Goal: Navigation & Orientation: Find specific page/section

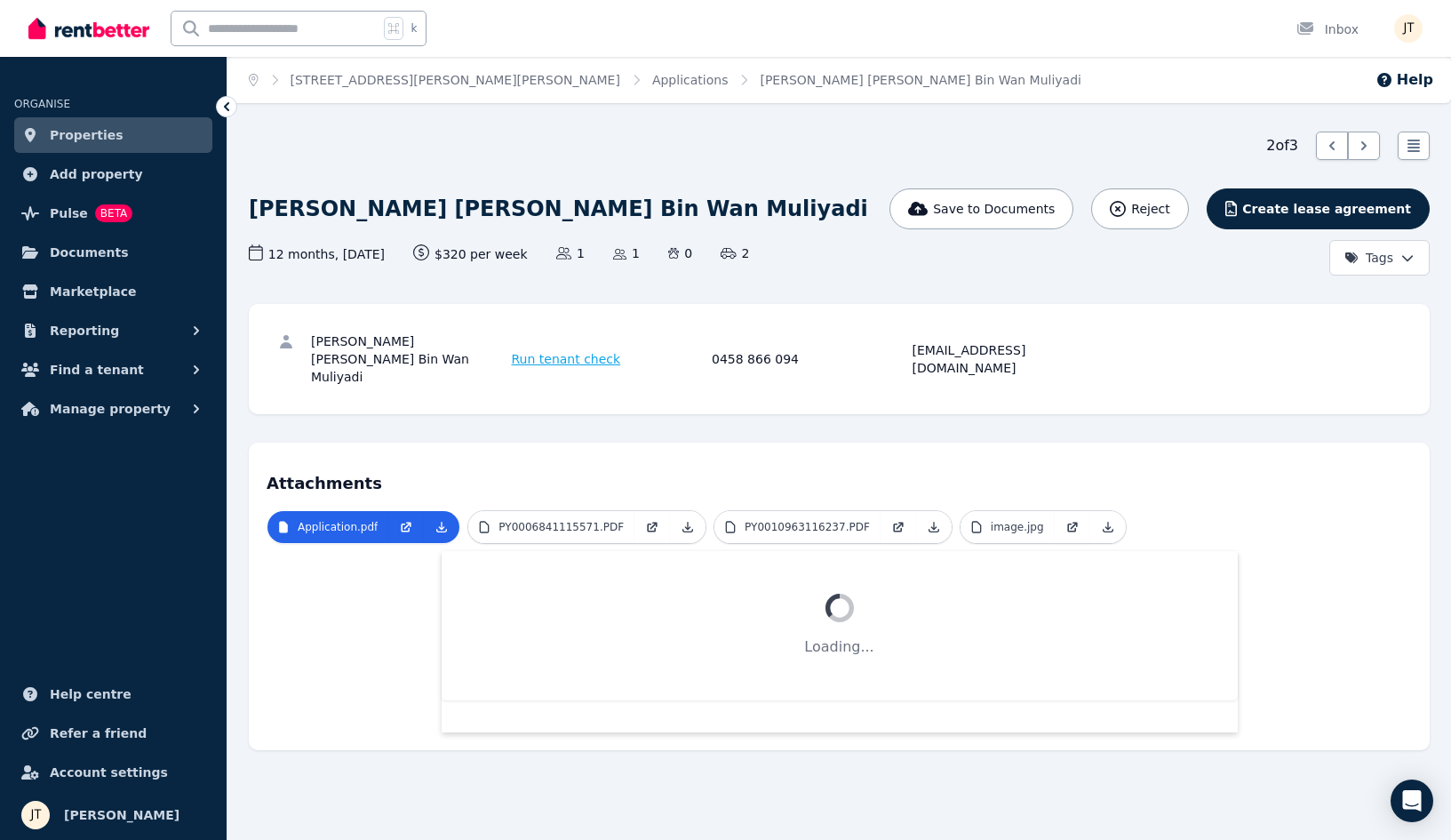
click at [141, 131] on link "Properties" at bounding box center [112, 135] width 198 height 35
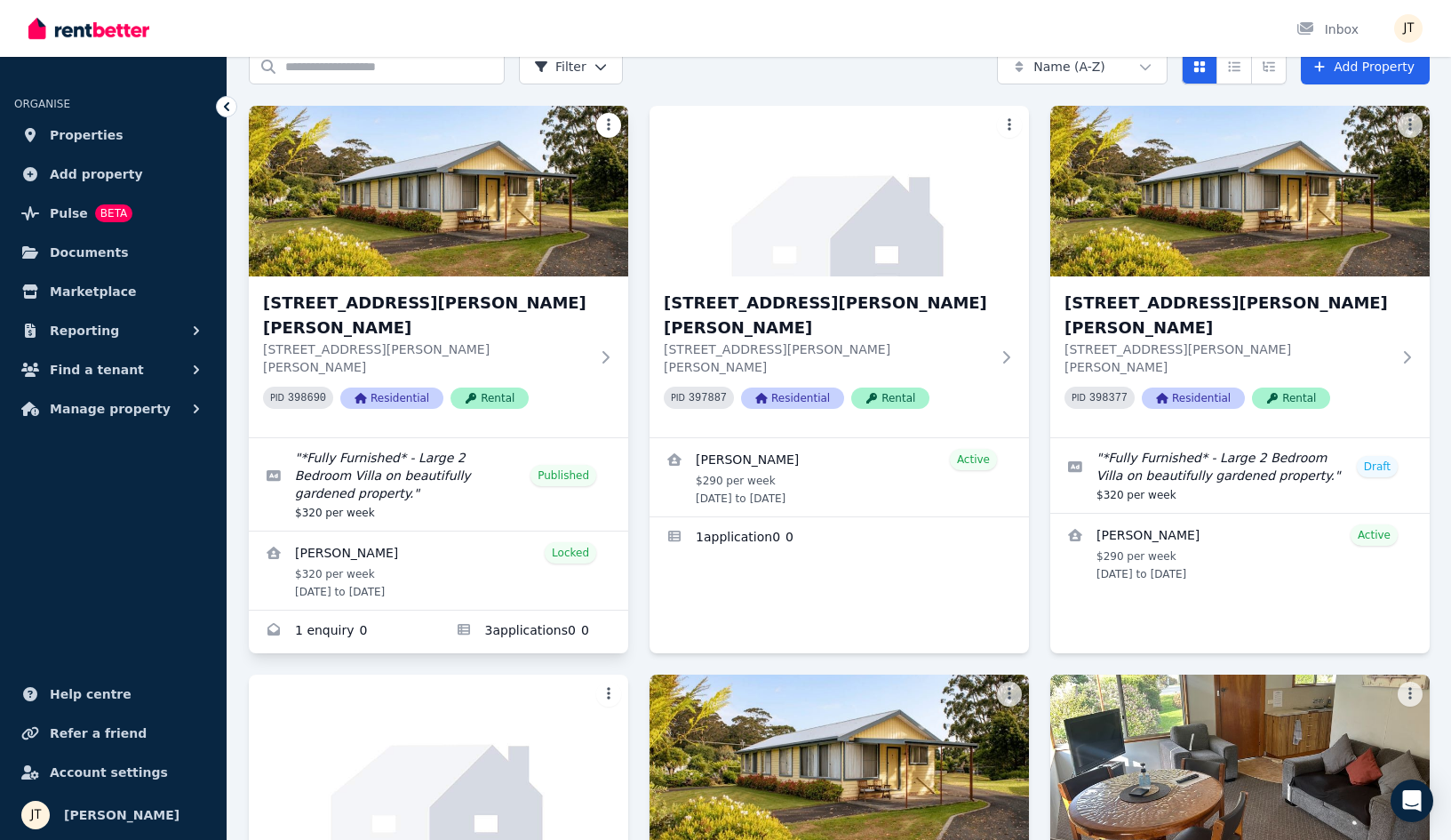
scroll to position [255, 0]
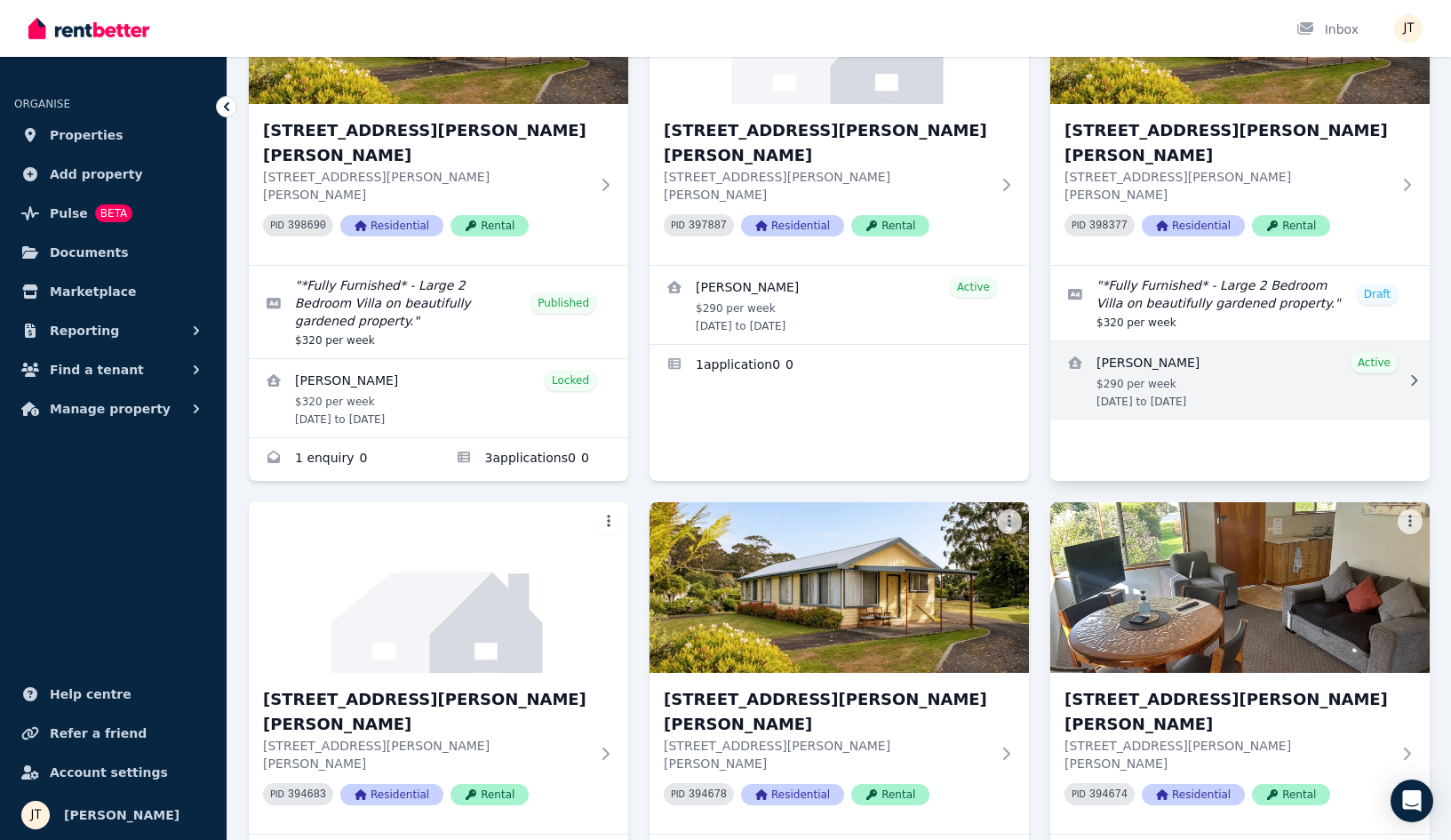
click at [1211, 342] on link "View details for Kineta Tatnell" at bounding box center [1240, 381] width 380 height 78
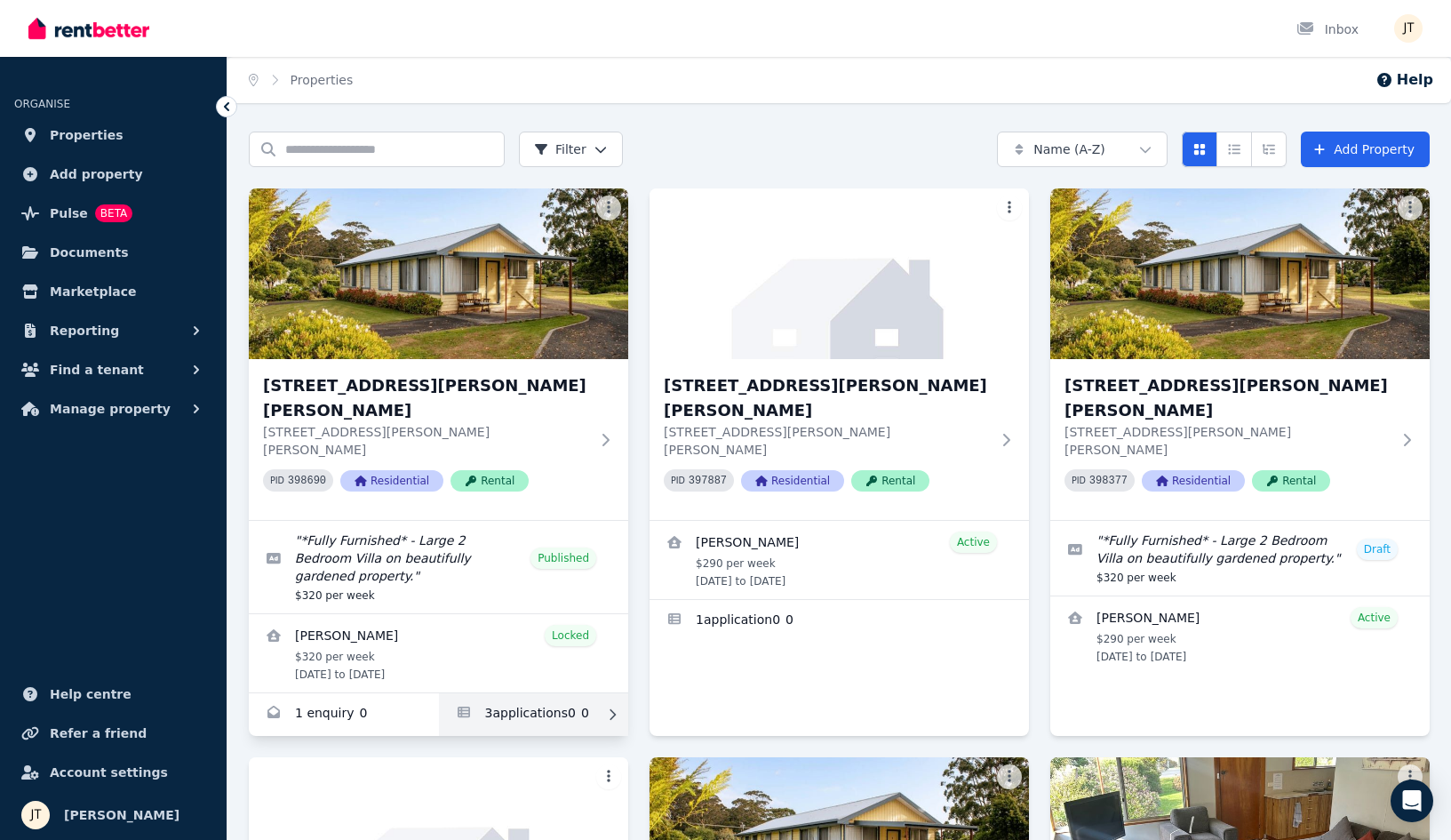
click at [498, 693] on link "Applications for 1/21 Andrew St, Strahan" at bounding box center [534, 715] width 190 height 43
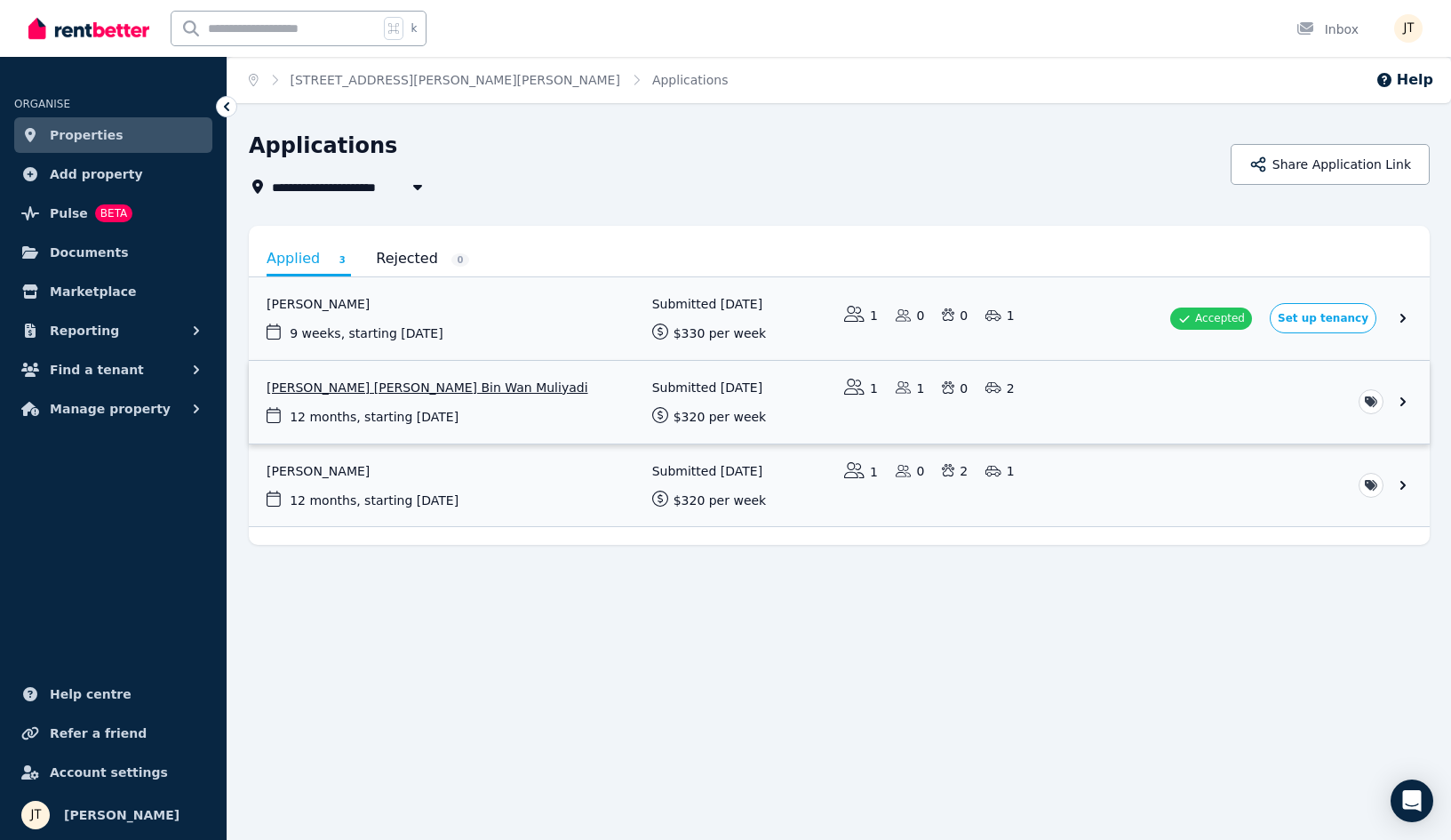
click at [512, 393] on link "View application: Wan Ahmad Luqman Hakim Bin Wan Muliyadi" at bounding box center [839, 402] width 1181 height 83
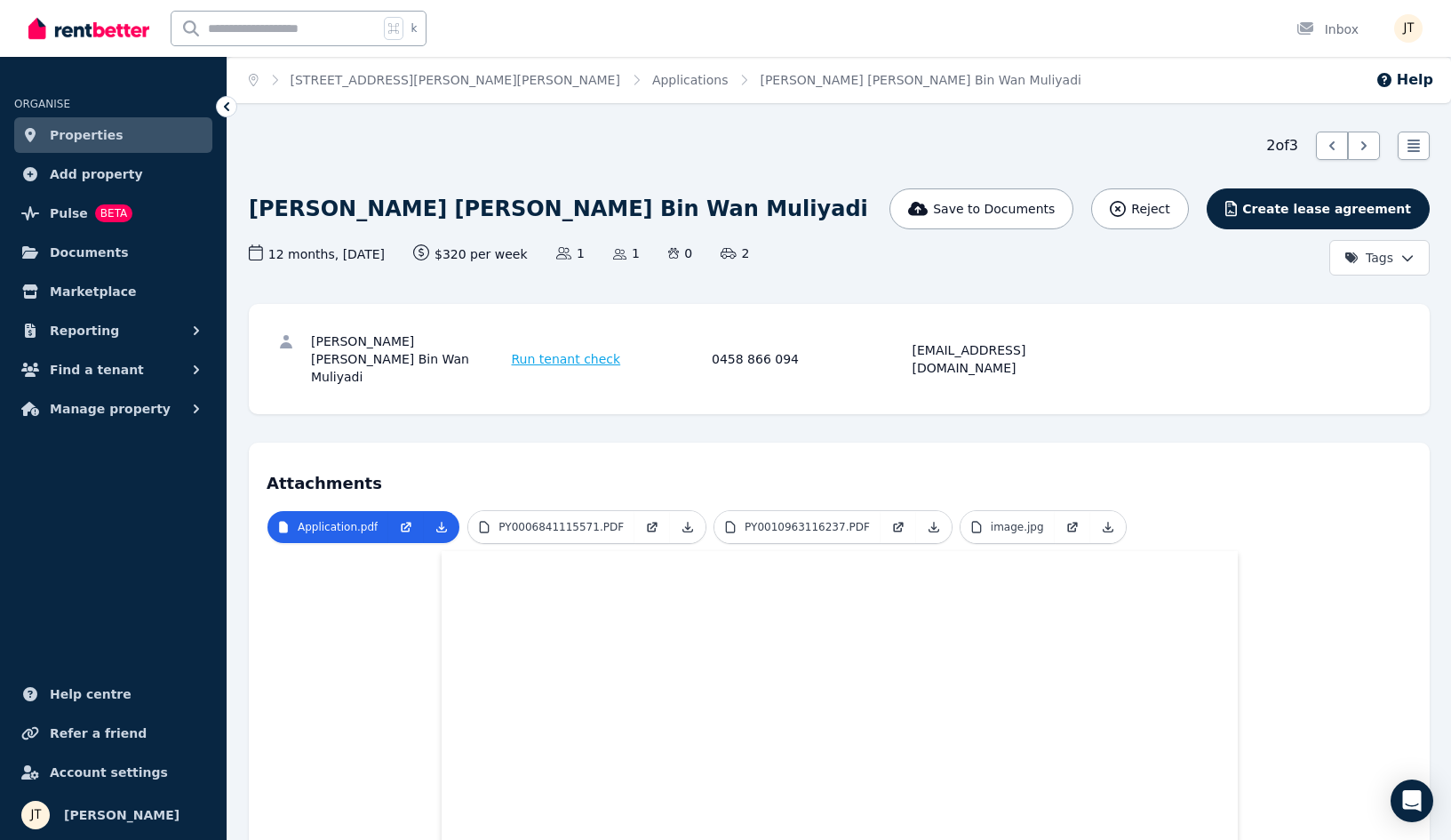
click at [110, 133] on span "Properties" at bounding box center [86, 135] width 73 height 21
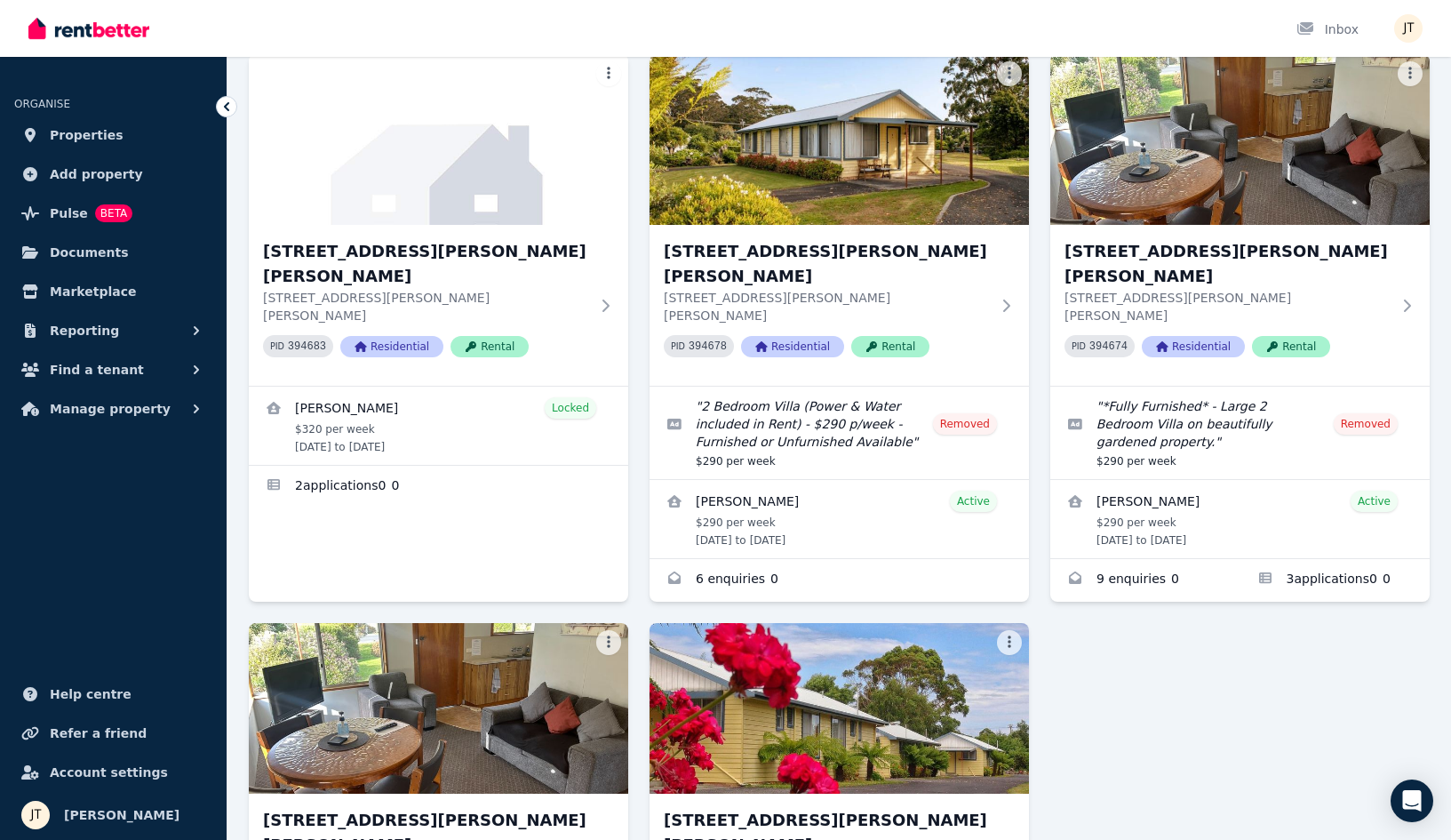
scroll to position [744, 0]
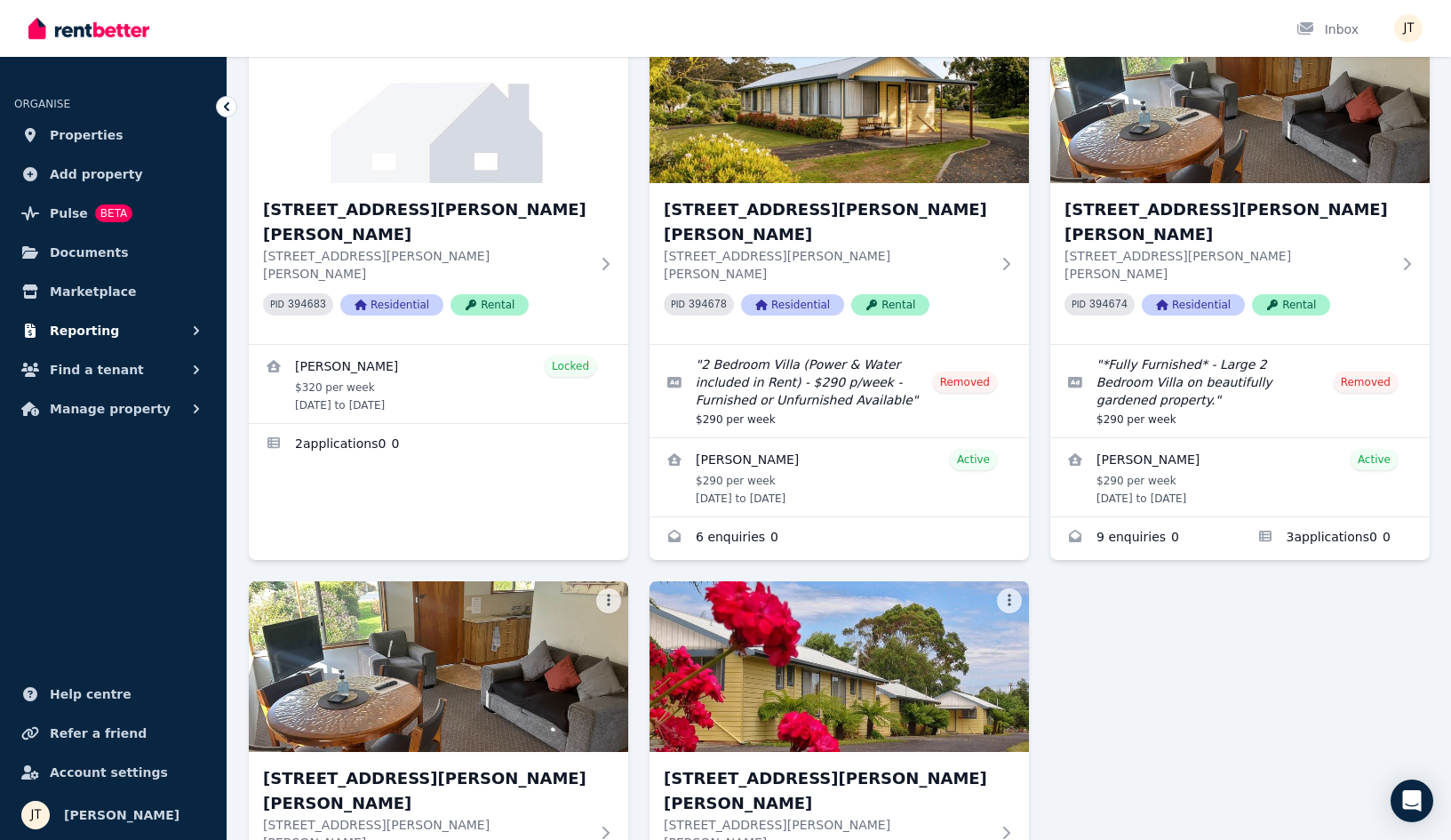
click at [103, 323] on span "Reporting" at bounding box center [84, 330] width 70 height 21
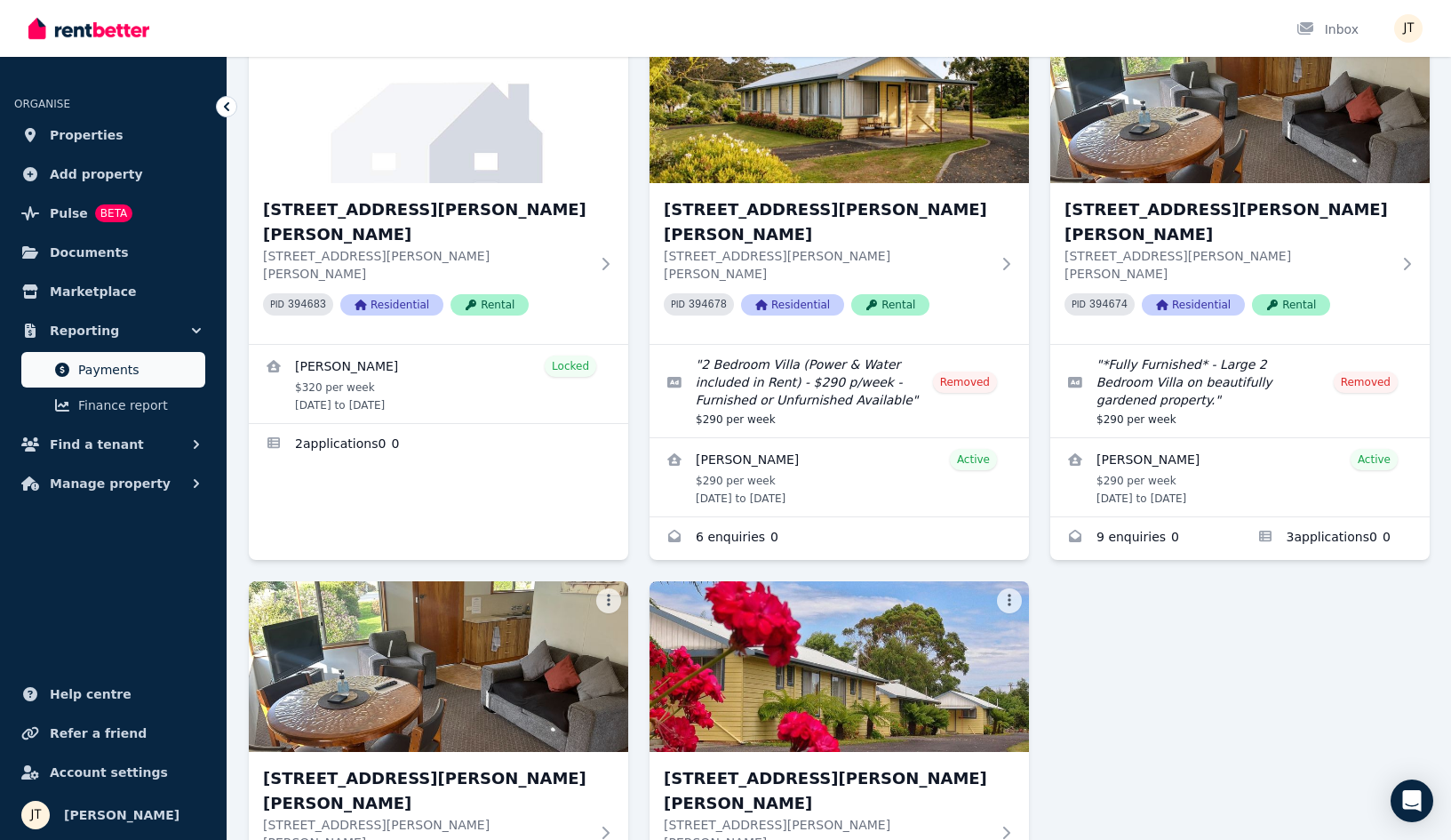
click at [100, 368] on span "Payments" at bounding box center [137, 369] width 120 height 21
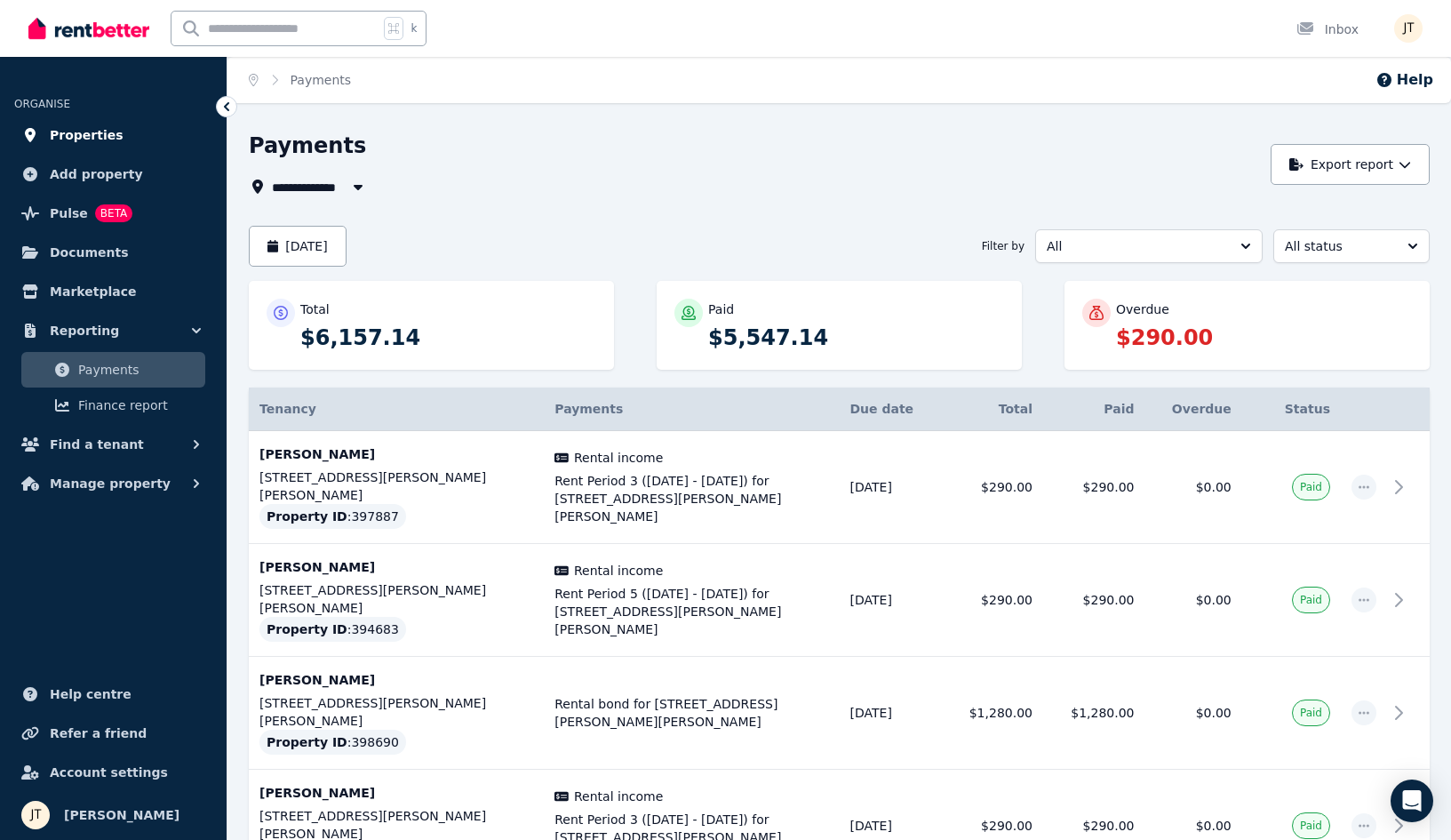
click at [97, 133] on span "Properties" at bounding box center [86, 135] width 73 height 21
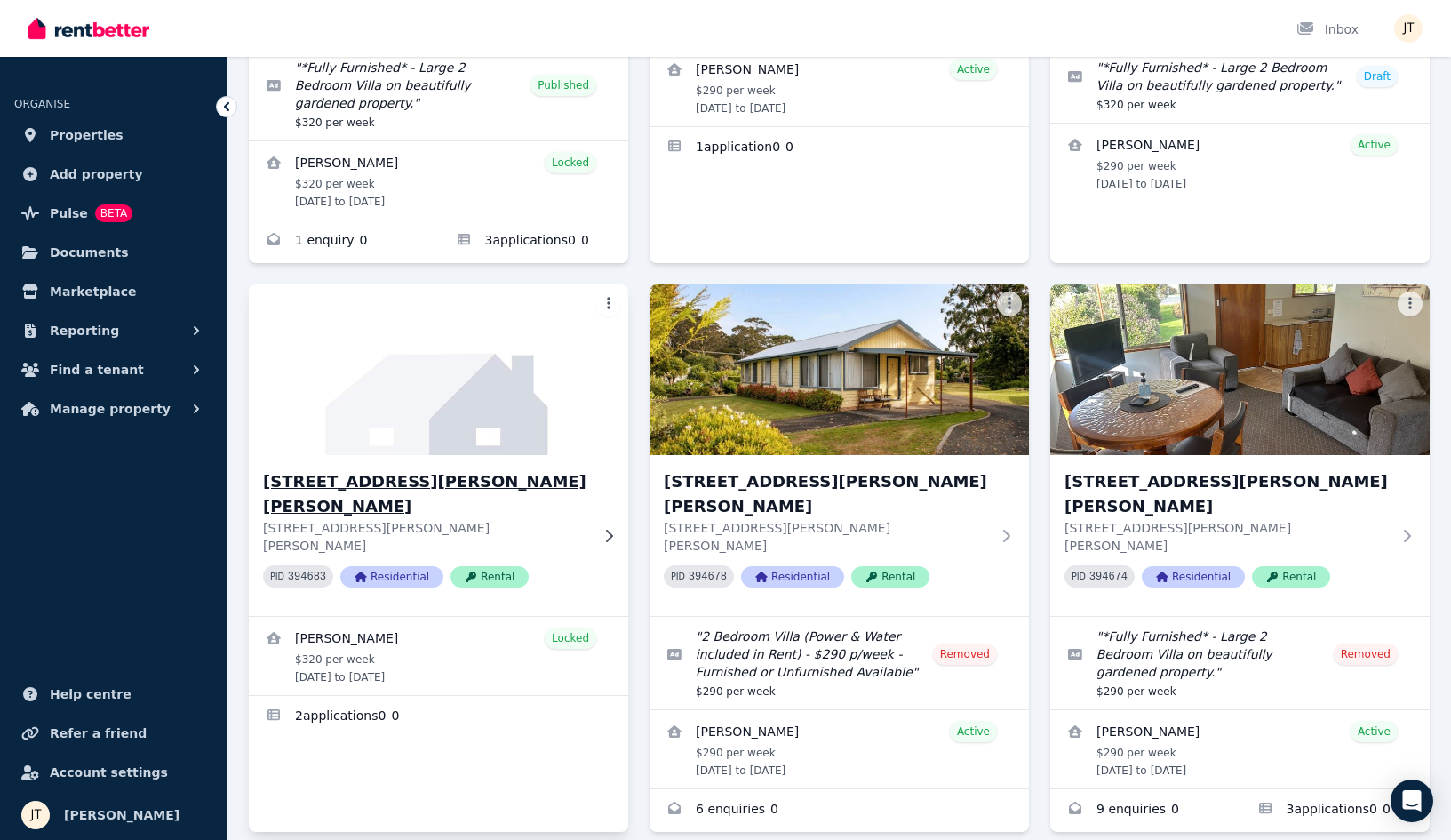
scroll to position [499, 0]
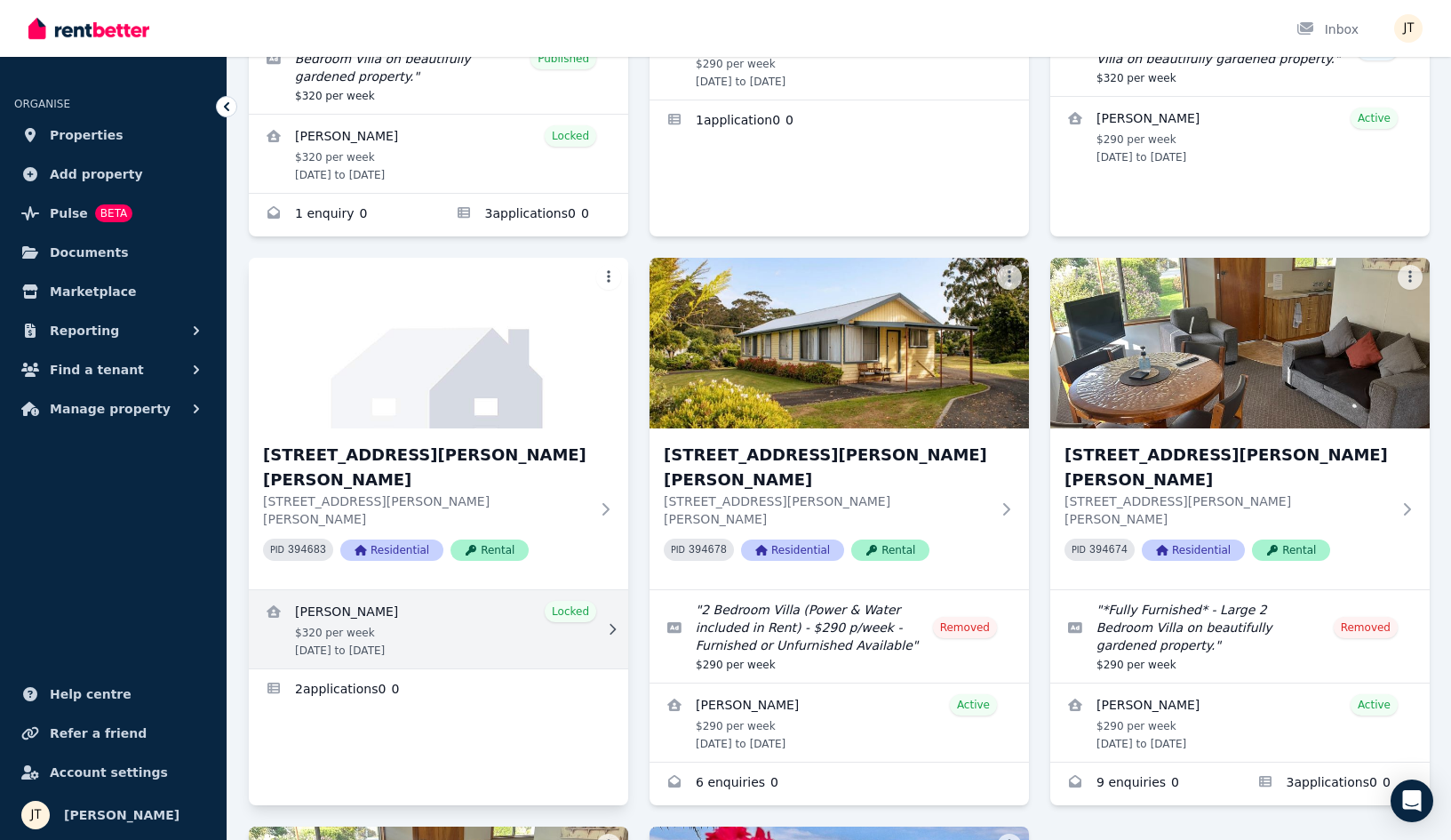
click at [387, 590] on link "View details for Francois Chambon" at bounding box center [438, 629] width 380 height 78
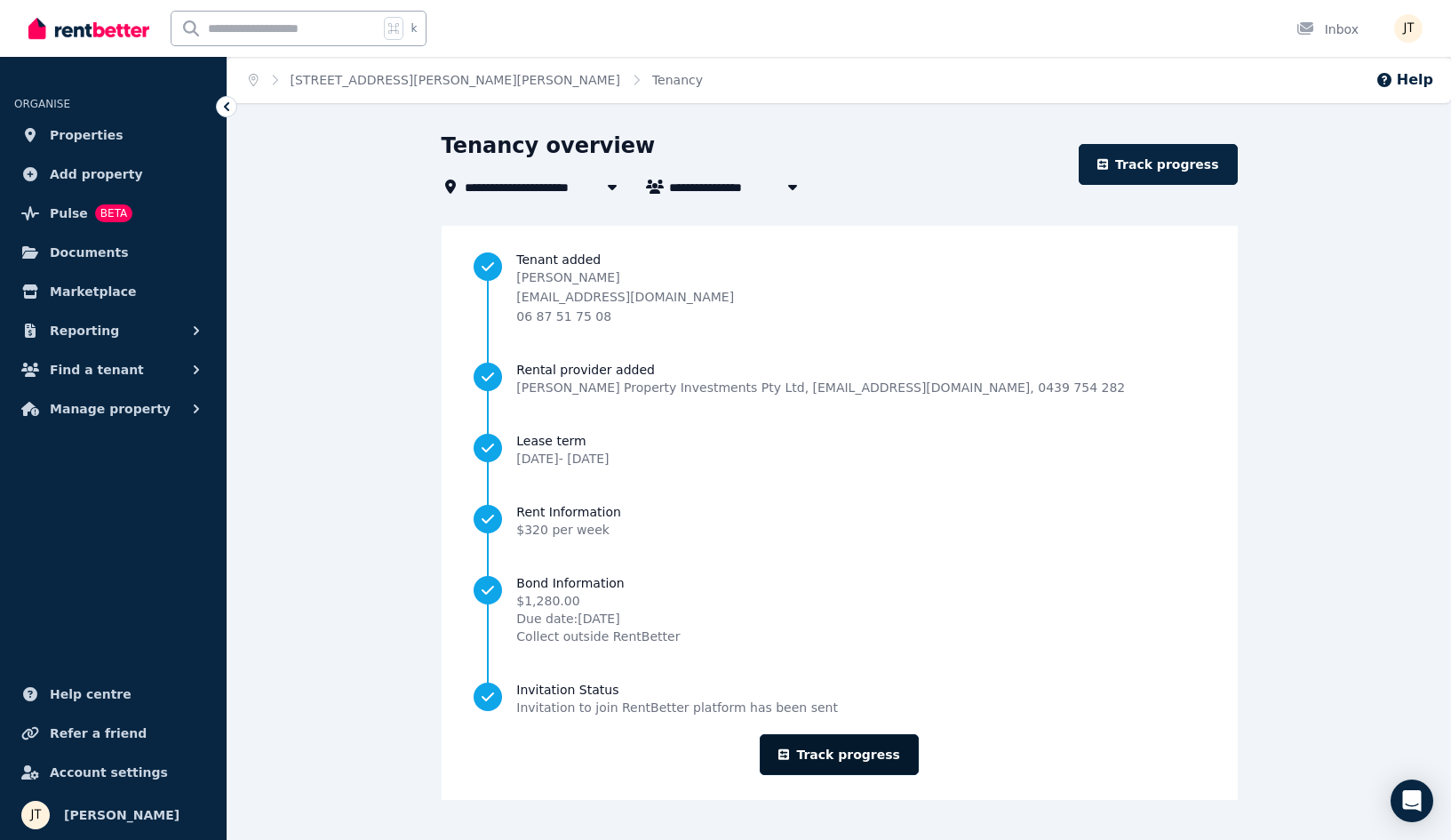
click at [829, 750] on link "Track progress" at bounding box center [839, 755] width 159 height 41
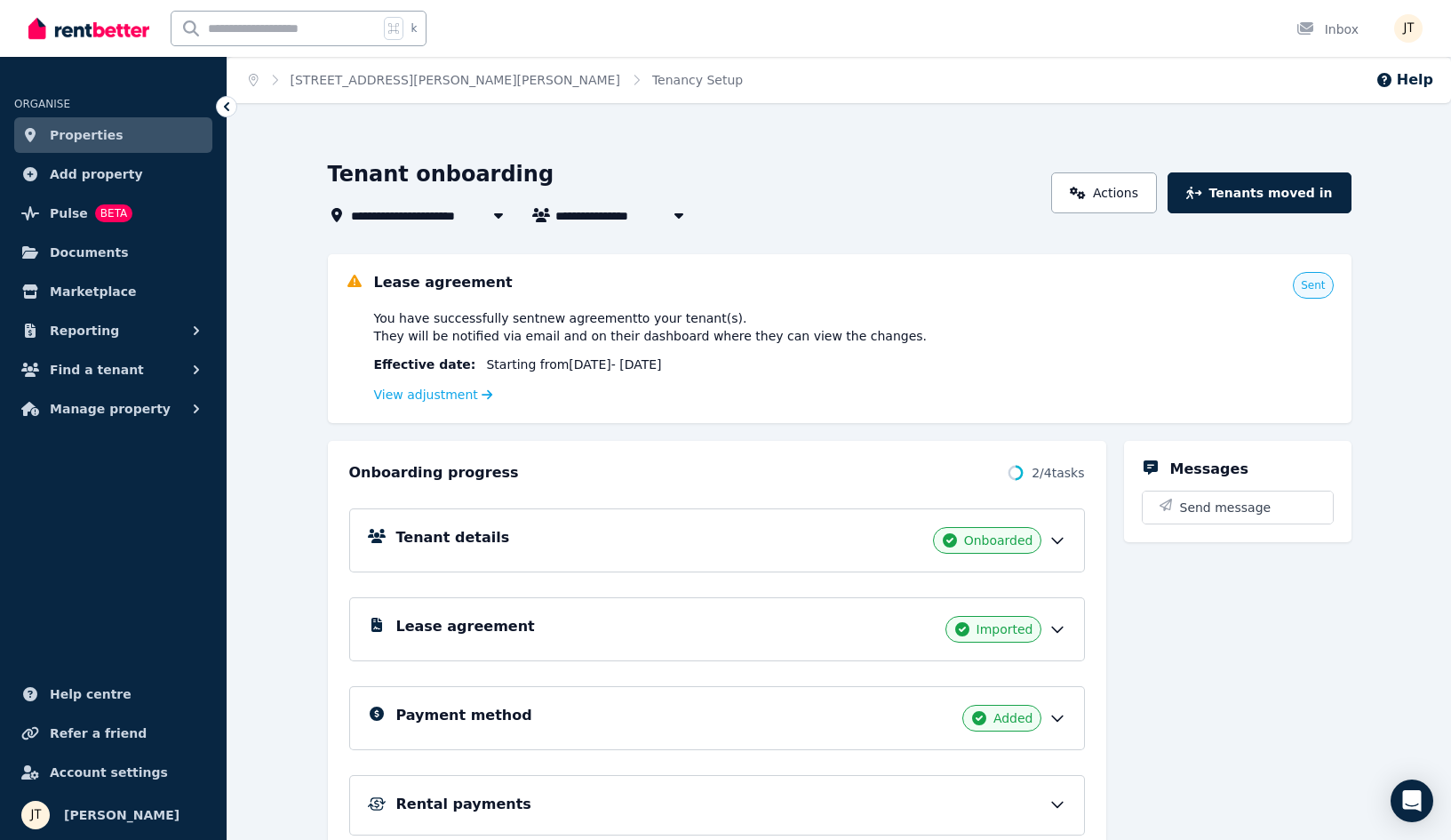
click at [117, 132] on link "Properties" at bounding box center [112, 135] width 198 height 35
